Goal: Information Seeking & Learning: Learn about a topic

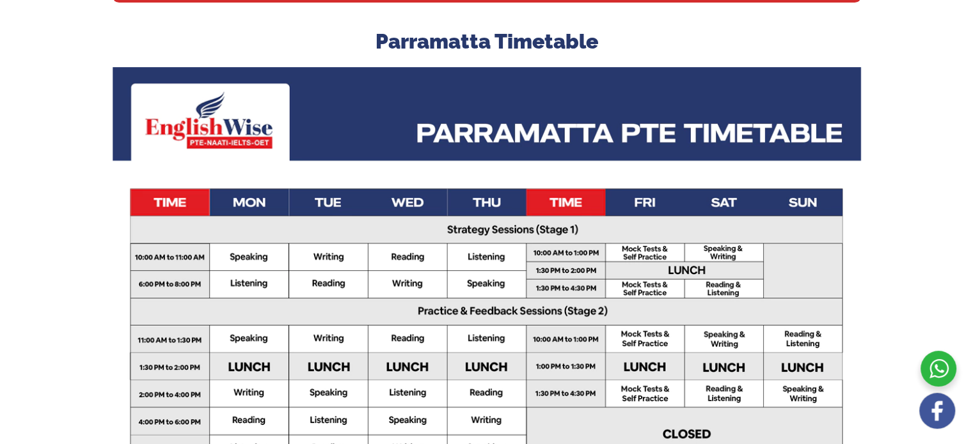
scroll to position [373, 0]
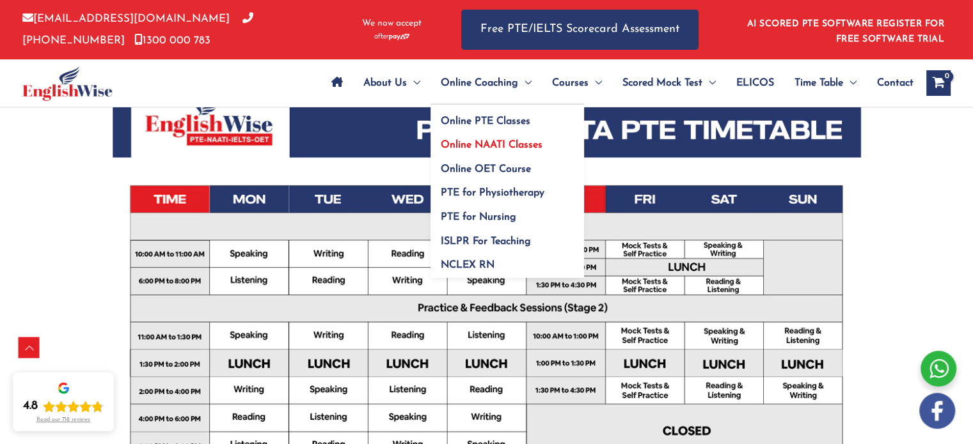
click at [474, 144] on span "Online NAATI Classes" at bounding box center [492, 145] width 102 height 10
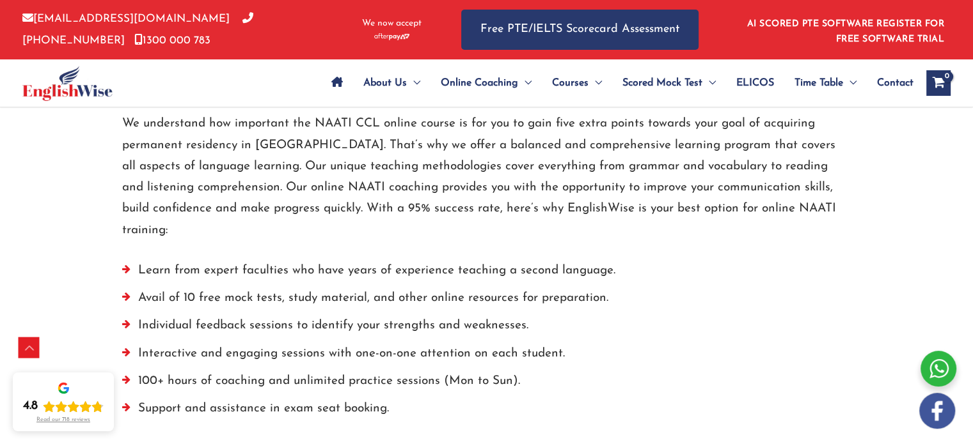
scroll to position [1954, 0]
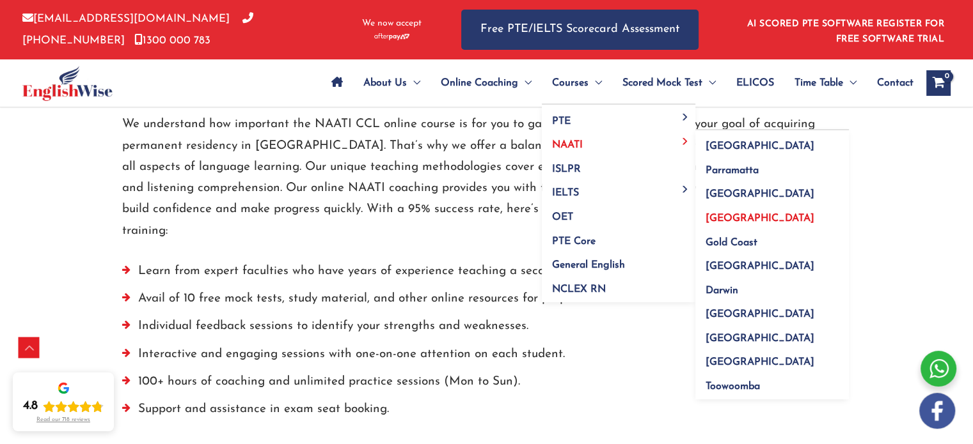
click at [721, 217] on span "[GEOGRAPHIC_DATA]" at bounding box center [759, 219] width 109 height 10
